Goal: Transaction & Acquisition: Purchase product/service

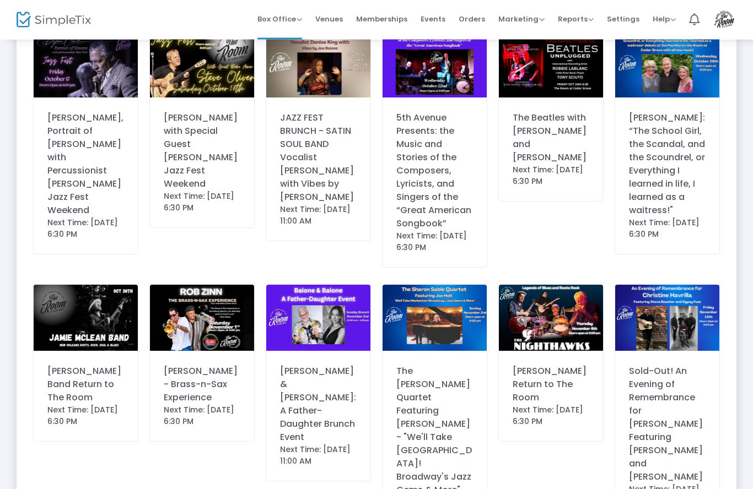
scroll to position [542, 0]
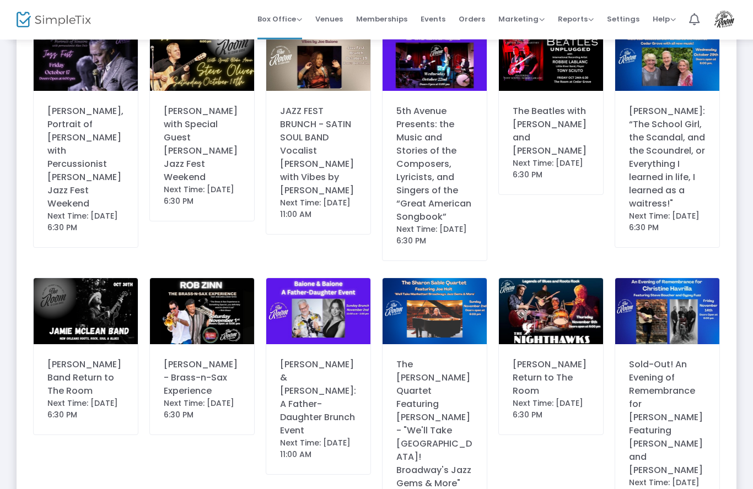
click at [101, 279] on img at bounding box center [86, 312] width 104 height 66
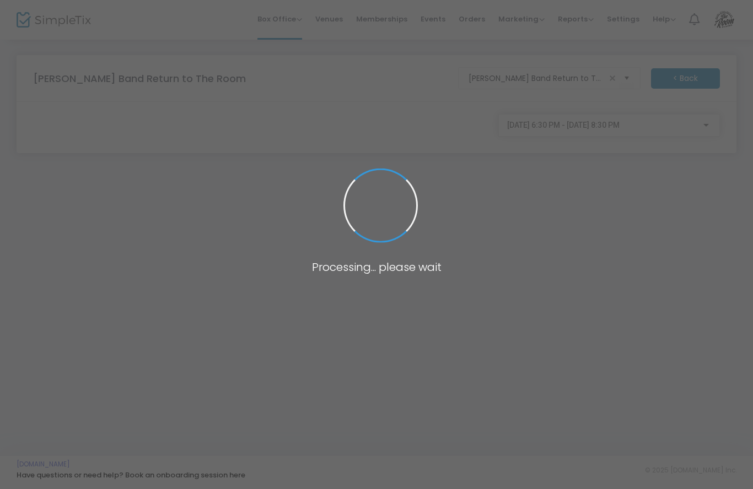
scroll to position [0, 0]
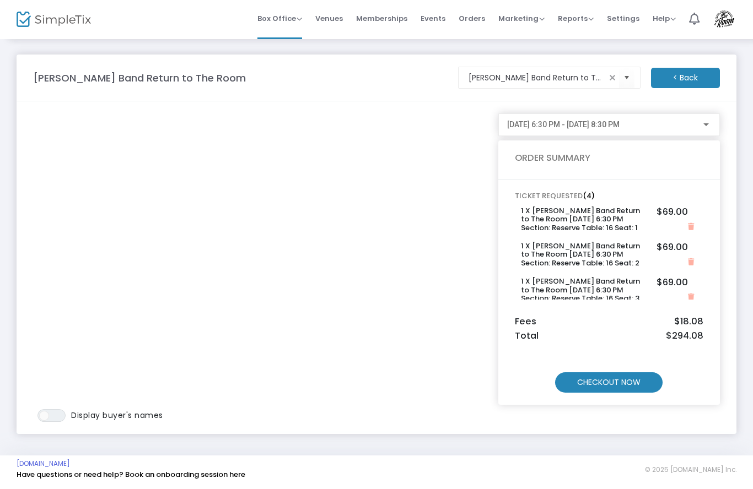
click at [612, 385] on m-button "CHECKOUT NOW" at bounding box center [608, 383] width 107 height 20
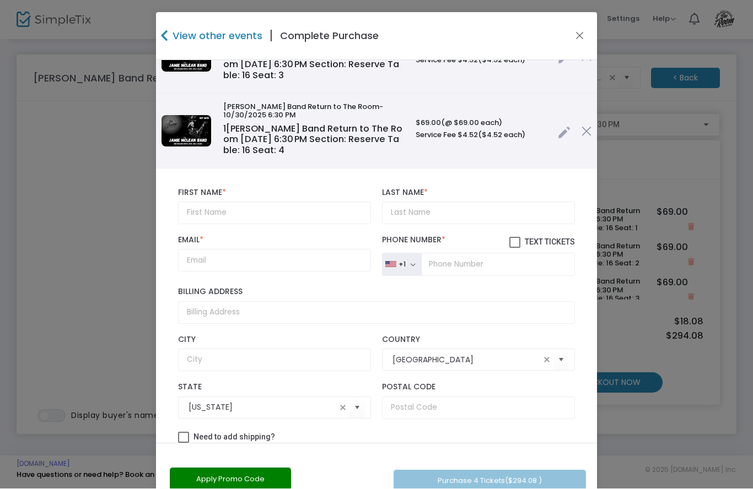
scroll to position [193, 0]
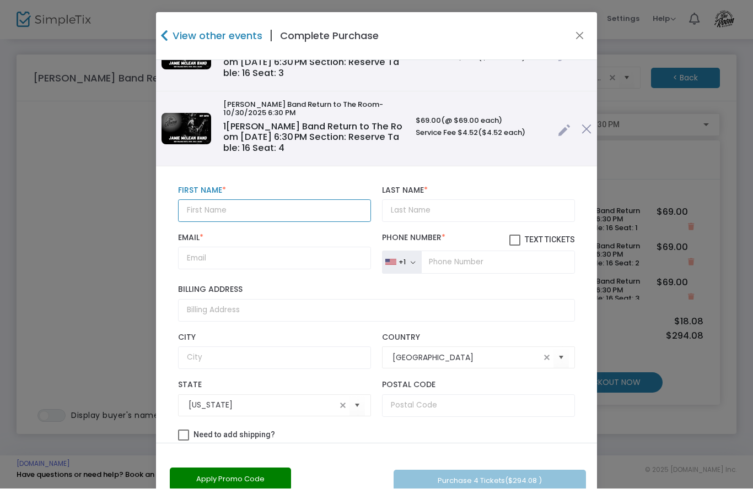
click at [244, 208] on input "text" at bounding box center [274, 211] width 193 height 23
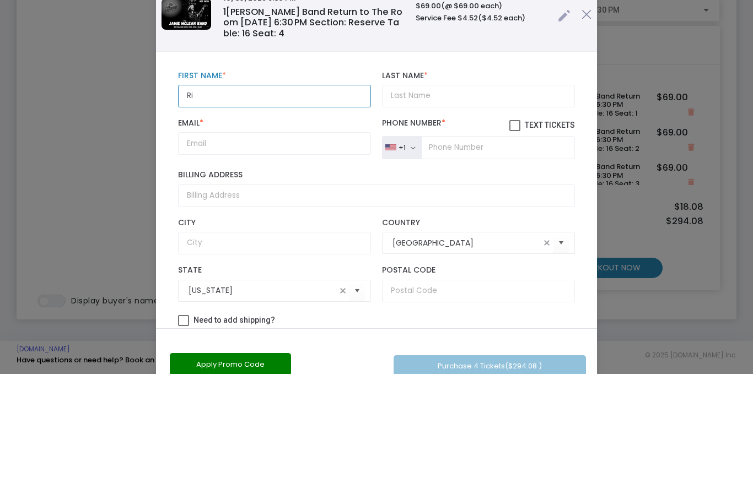
type input "R"
type input "Anita"
click at [440, 200] on input "Last Name *" at bounding box center [478, 211] width 193 height 23
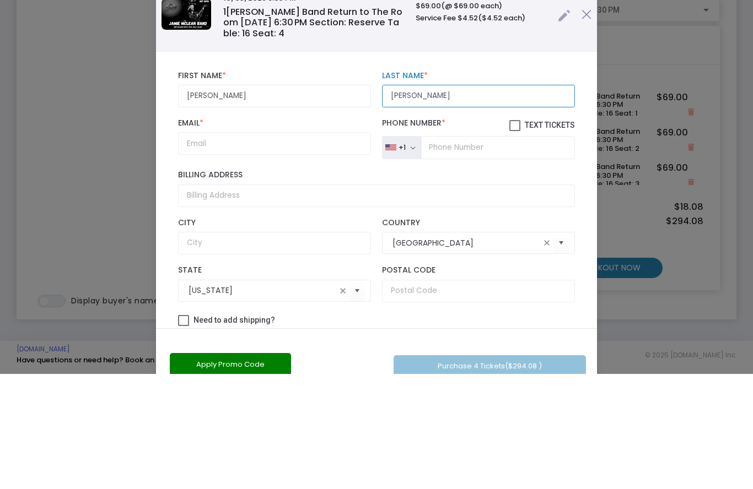
type input "Scott"
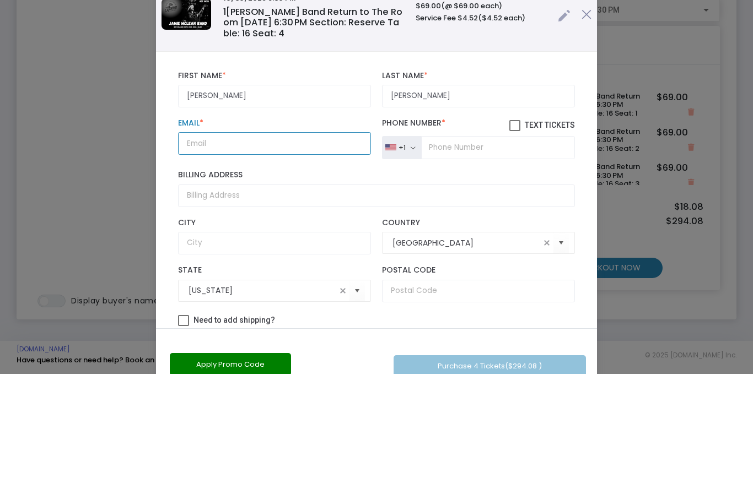
click at [234, 247] on input "Email *" at bounding box center [274, 258] width 193 height 23
type input "Jamesdrivette@gmail.com"
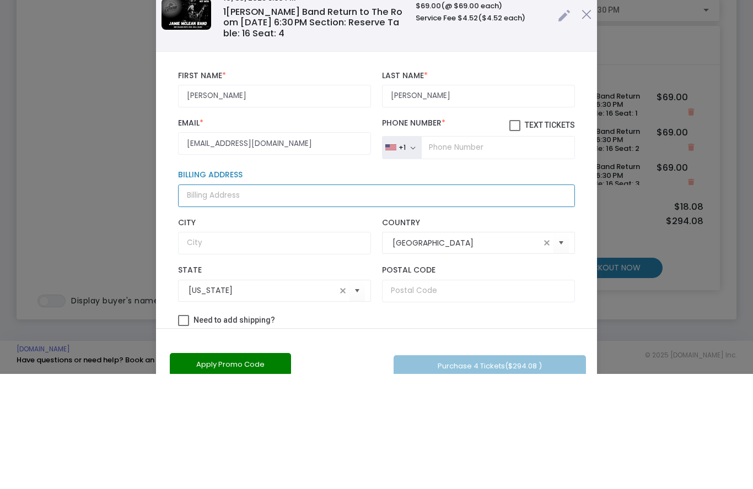
type input "18968 Roth Dr.,"
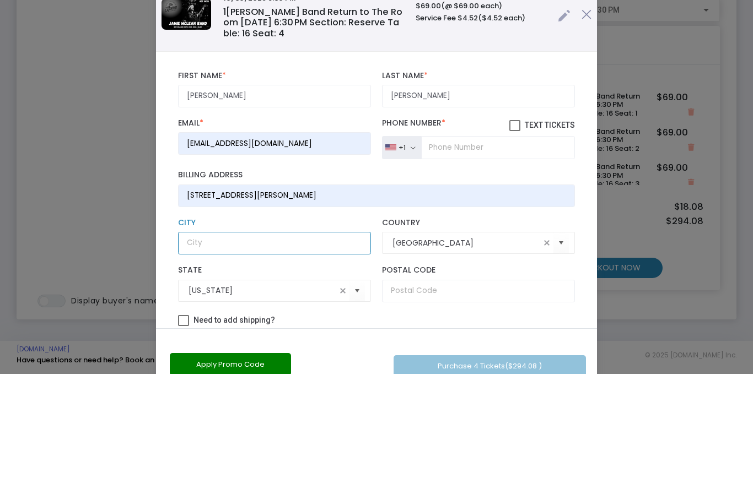
type input "Lewes"
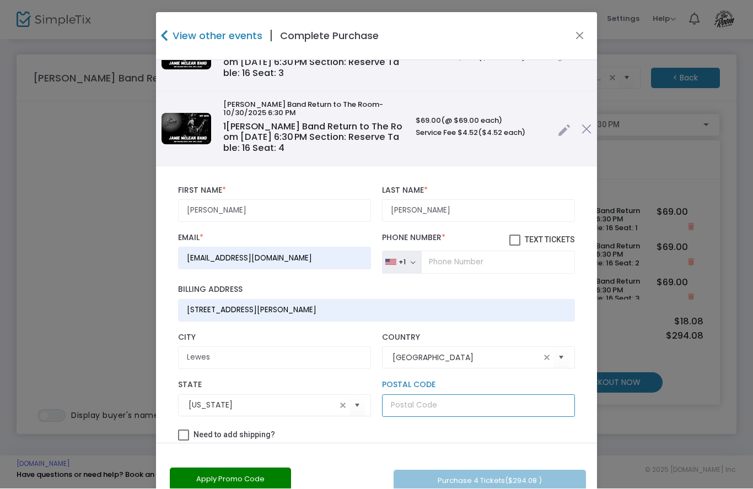
type input "19958"
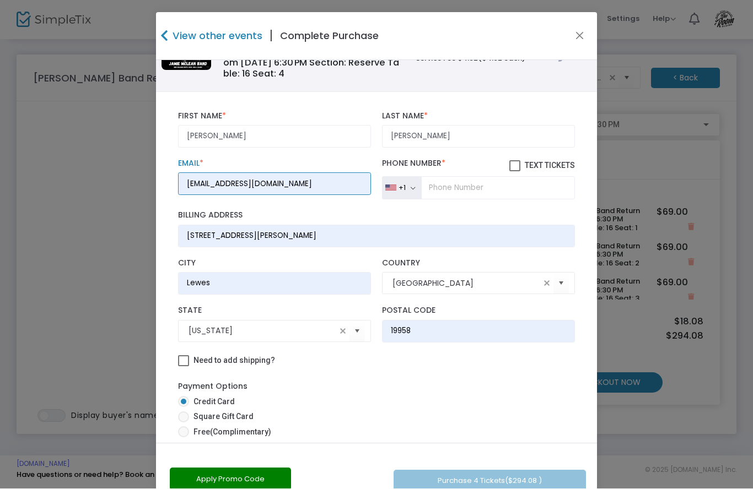
scroll to position [298, 0]
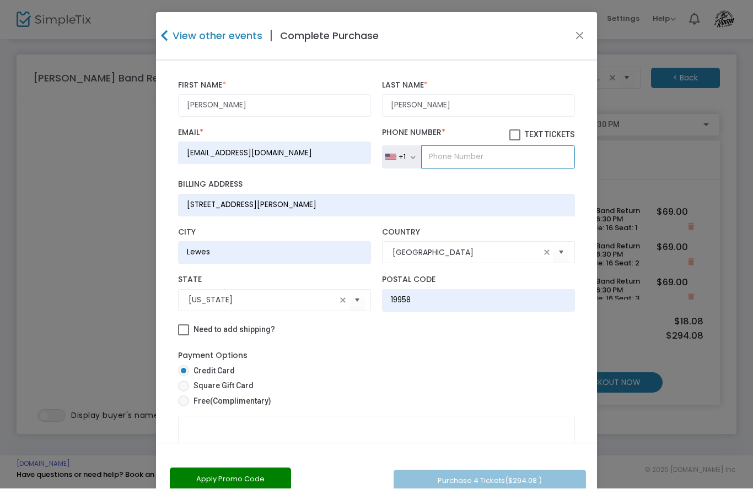
click at [473, 158] on input "tel" at bounding box center [498, 157] width 154 height 23
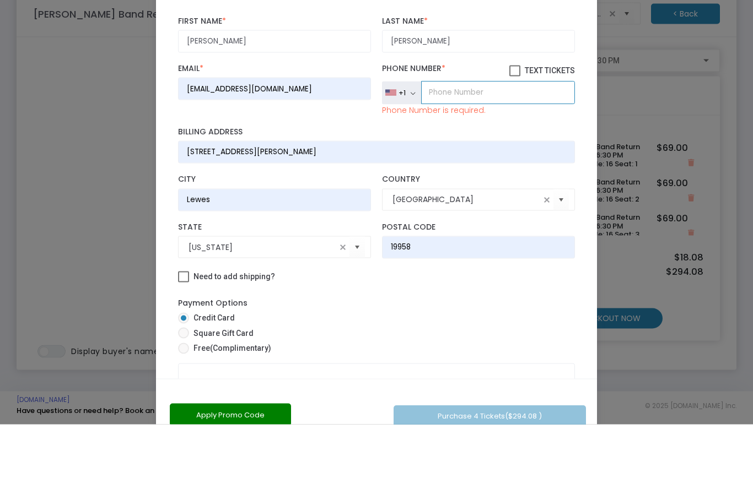
type input "(302) 864-7800"
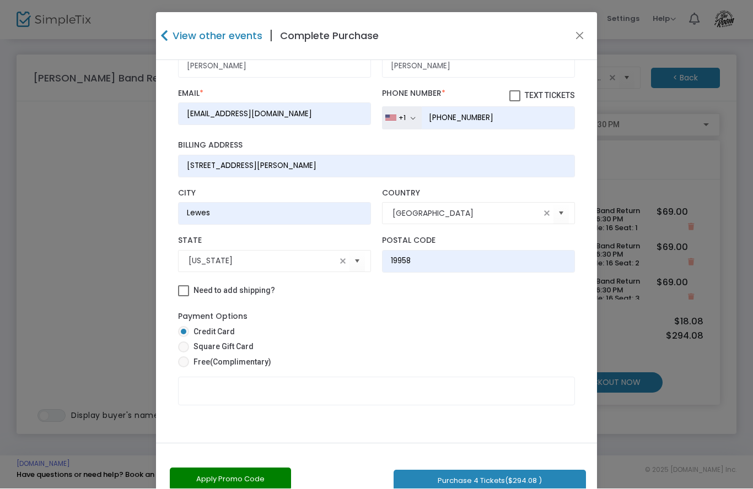
scroll to position [344, 0]
click at [187, 360] on span at bounding box center [183, 362] width 11 height 11
click at [183, 368] on input "Free (Complimentary)" at bounding box center [183, 368] width 1 height 1
radio input "true"
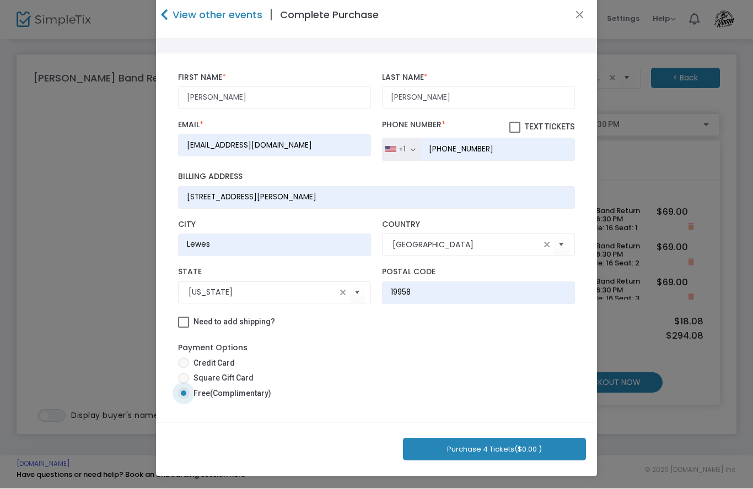
scroll to position [21, 0]
click at [486, 446] on button "Purchase 4 Tickets ($0.00 )" at bounding box center [494, 450] width 183 height 23
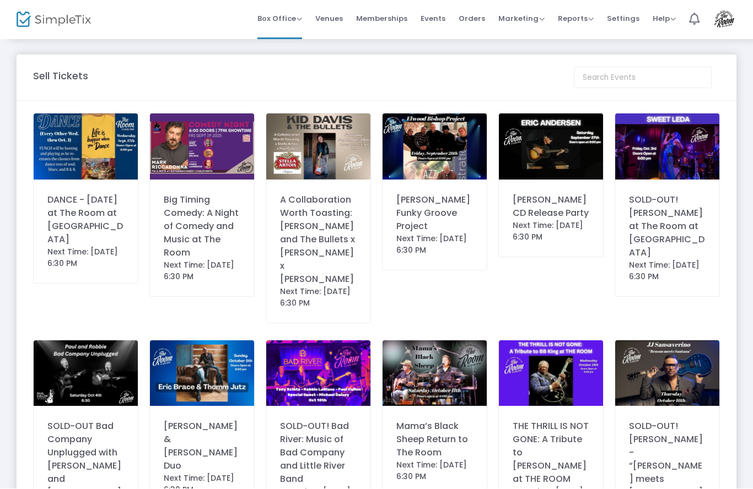
scroll to position [75, 0]
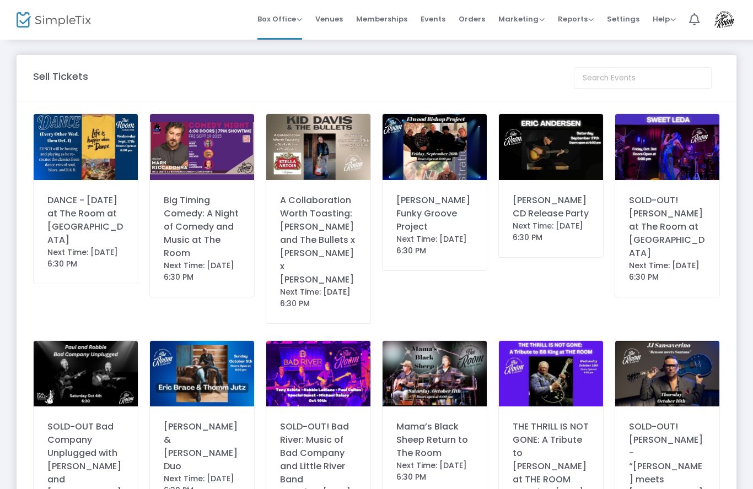
click at [524, 155] on img at bounding box center [551, 147] width 104 height 66
